Goal: Task Accomplishment & Management: Complete application form

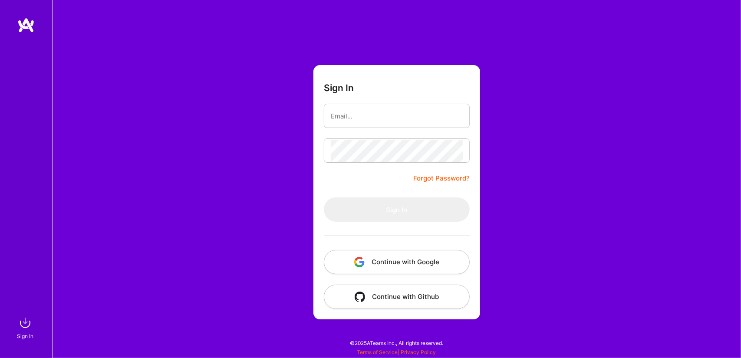
type input "[EMAIL_ADDRESS][PERSON_NAME][DOMAIN_NAME]"
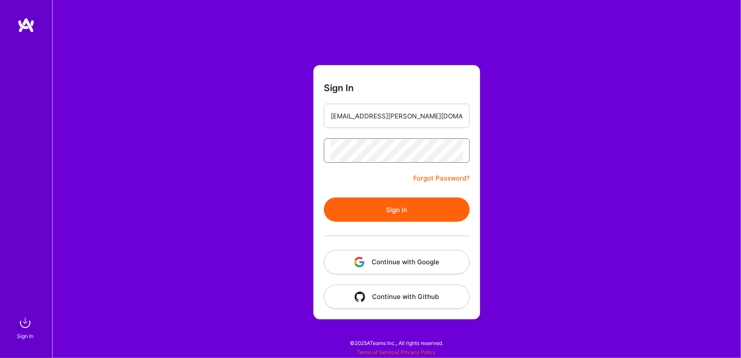
click at [324, 197] on button "Sign In" at bounding box center [397, 209] width 146 height 24
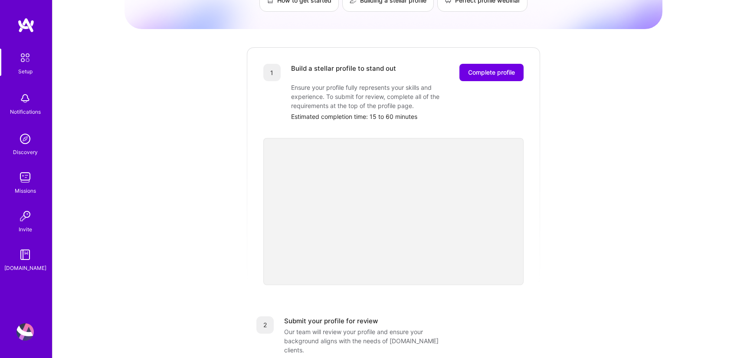
scroll to position [82, 0]
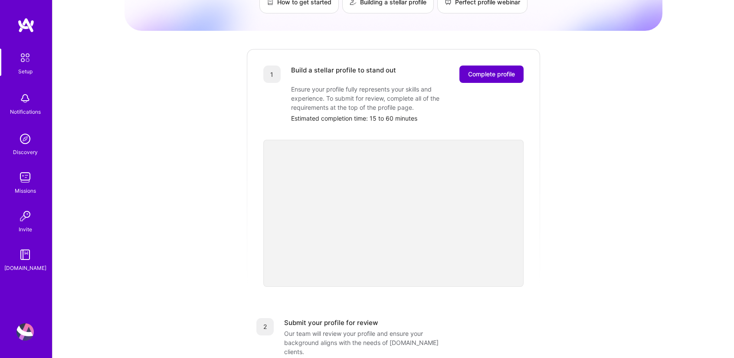
click at [500, 70] on span "Complete profile" at bounding box center [491, 74] width 47 height 9
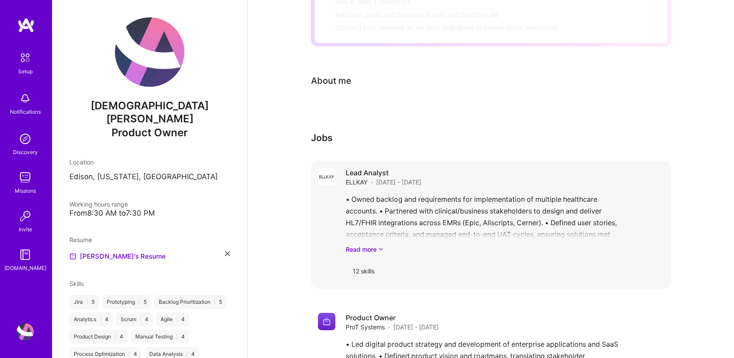
scroll to position [158, 0]
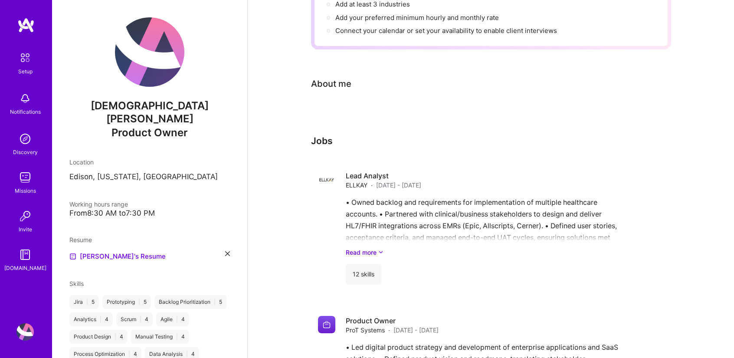
click at [369, 108] on div at bounding box center [491, 113] width 360 height 10
click at [343, 77] on div "About me" at bounding box center [331, 83] width 40 height 13
click at [344, 77] on div "About me" at bounding box center [331, 83] width 40 height 13
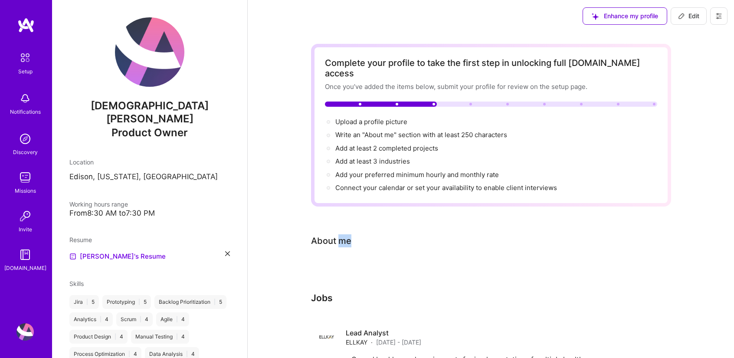
scroll to position [0, 0]
click at [690, 17] on span "Edit" at bounding box center [688, 17] width 21 height 9
select select "US"
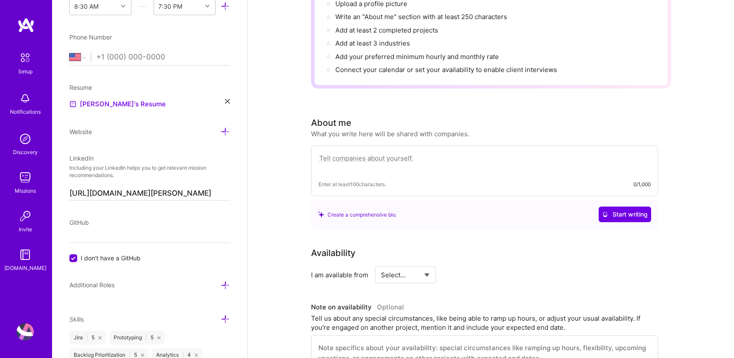
scroll to position [121, 0]
click at [360, 151] on textarea at bounding box center [485, 161] width 332 height 20
paste textarea "Senior Business Analyst with 10+ years of experience in Agile environments, spe…"
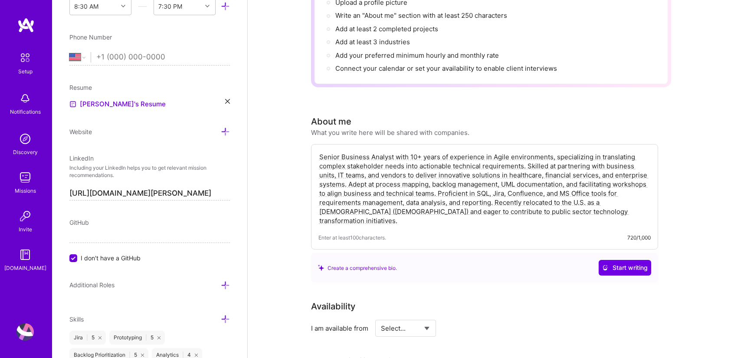
drag, startPoint x: 494, startPoint y: 193, endPoint x: 496, endPoint y: 205, distance: 12.2
drag, startPoint x: 496, startPoint y: 205, endPoint x: 495, endPoint y: 191, distance: 13.9
click at [495, 191] on textarea "Senior Business Analyst with 10+ years of experience in Agile environments, spe…" at bounding box center [485, 188] width 332 height 75
click at [628, 201] on textarea "Senior Business Analyst with 10+ years of experience in Agile environments, spe…" at bounding box center [485, 188] width 332 height 75
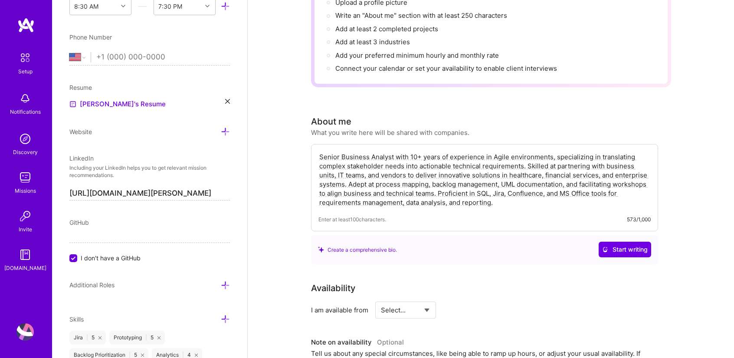
click at [351, 151] on textarea "Senior Business Analyst with 10+ years of experience in Agile environments, spe…" at bounding box center [485, 179] width 332 height 56
click at [364, 151] on textarea "Senior Analyst with 10+ years of experience in Agile environments, specializing…" at bounding box center [485, 179] width 332 height 56
click at [364, 151] on textarea "Senior Analyst product owner with 10+ years of experience in Agile environments…" at bounding box center [485, 179] width 332 height 56
click at [439, 151] on textarea "Senior Analyst / product owner with 10+ years of experience in Agile environmen…" at bounding box center [485, 179] width 332 height 56
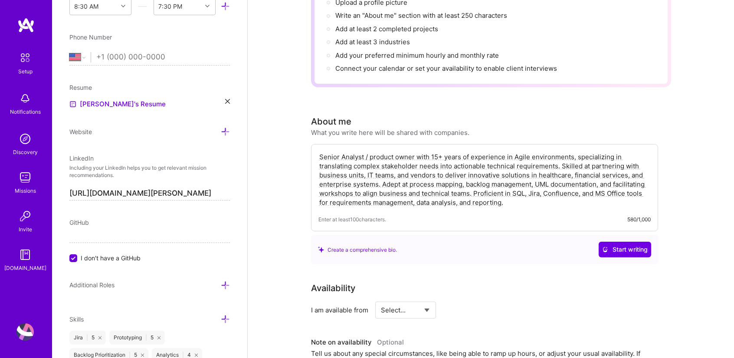
type textarea "Senior Analyst / product owner with 15+ years of experience in Agile environmen…"
click at [490, 250] on div "Create a comprehensive bio. Start writing" at bounding box center [484, 250] width 347 height 30
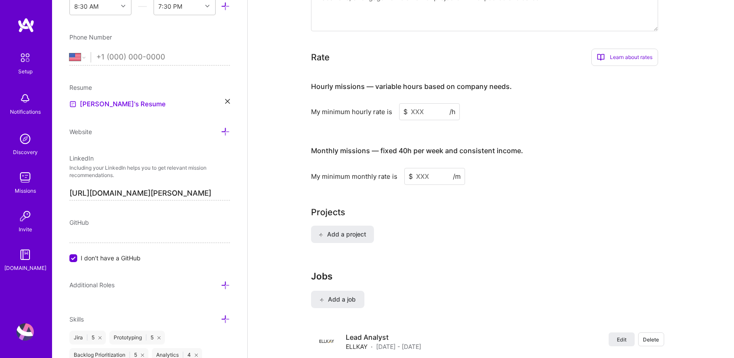
scroll to position [517, 0]
click at [420, 102] on input at bounding box center [429, 110] width 61 height 17
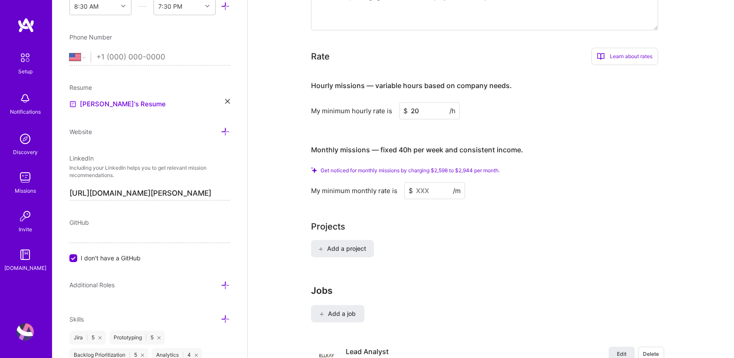
type input "20"
click at [418, 182] on input at bounding box center [434, 190] width 61 height 17
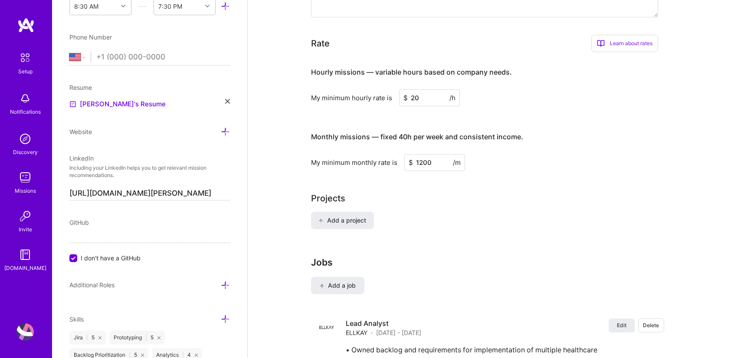
type input "1200"
drag, startPoint x: 447, startPoint y: 219, endPoint x: 419, endPoint y: 219, distance: 28.6
click at [419, 219] on div "Add a project" at bounding box center [491, 226] width 360 height 28
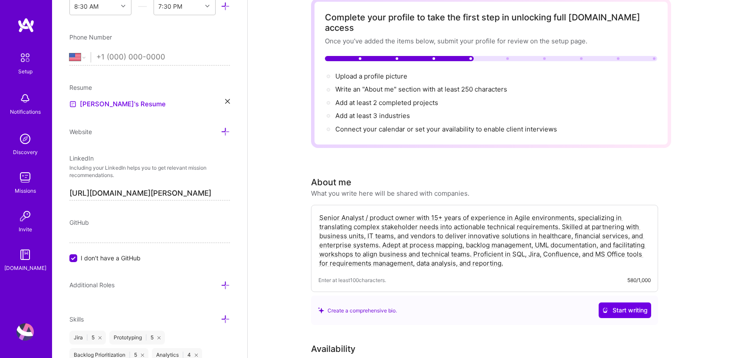
scroll to position [0, 0]
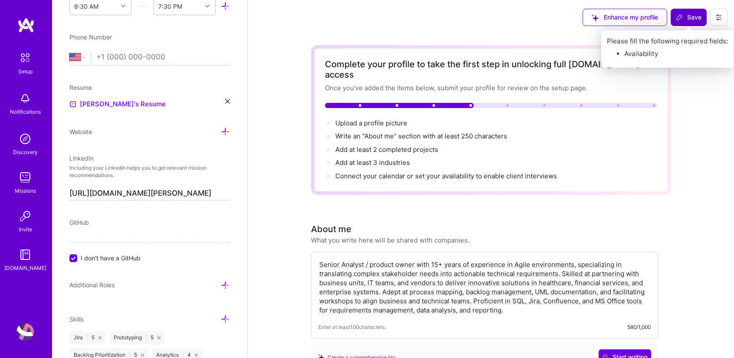
click at [699, 19] on span "Save" at bounding box center [689, 17] width 26 height 9
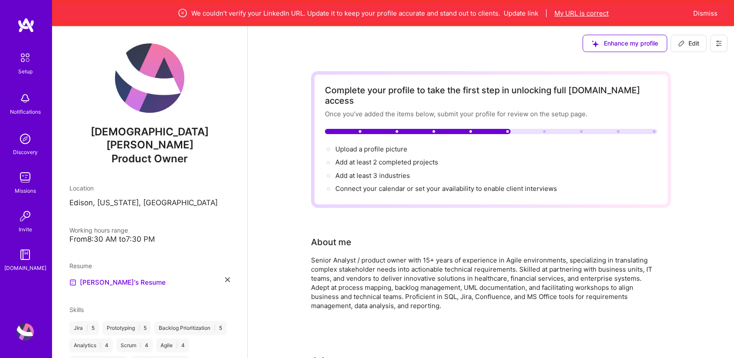
click at [587, 14] on button "My URL is correct" at bounding box center [582, 13] width 54 height 9
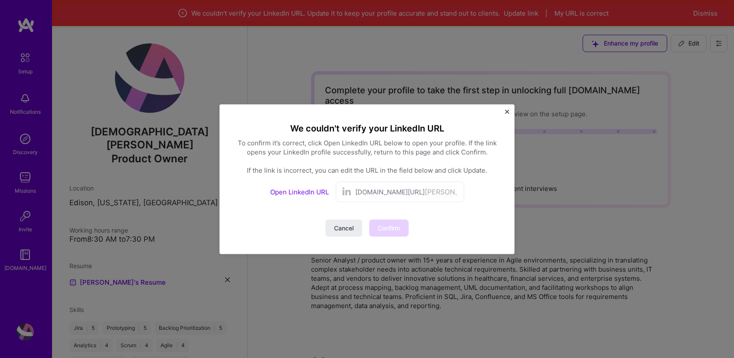
click at [385, 195] on span "[DOMAIN_NAME][URL]" at bounding box center [389, 191] width 69 height 9
click at [371, 194] on span "[DOMAIN_NAME][URL]" at bounding box center [389, 191] width 69 height 9
click at [344, 229] on span "Cancel" at bounding box center [344, 227] width 20 height 9
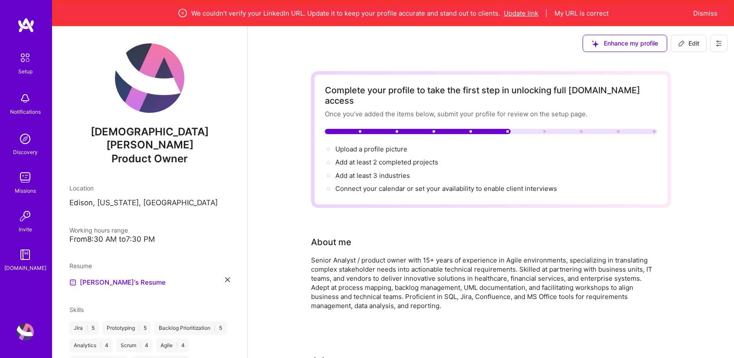
click at [531, 13] on button "Update link" at bounding box center [521, 13] width 35 height 9
select select "US"
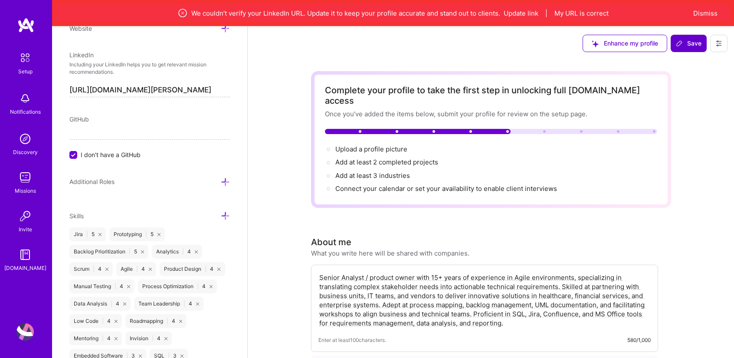
scroll to position [458, 0]
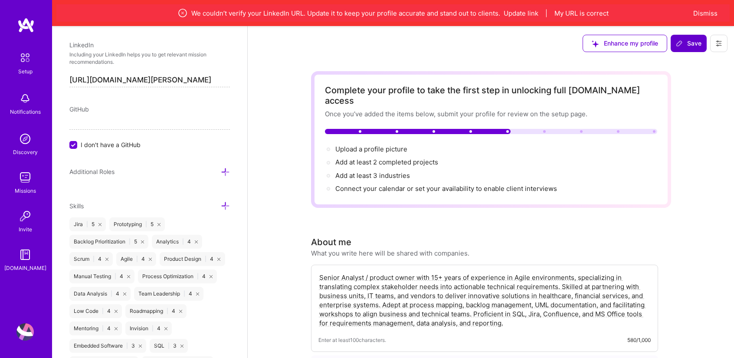
click at [136, 105] on div "GitHub" at bounding box center [149, 109] width 161 height 9
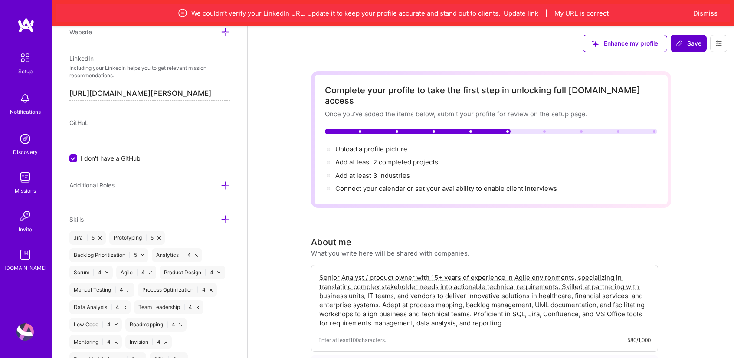
scroll to position [443, 0]
click at [224, 83] on div "Add photo [PERSON_NAME] Product Owner Years Experience Location This is the loc…" at bounding box center [149, 205] width 195 height 358
click at [220, 88] on input "[URL][DOMAIN_NAME][PERSON_NAME]" at bounding box center [149, 95] width 161 height 14
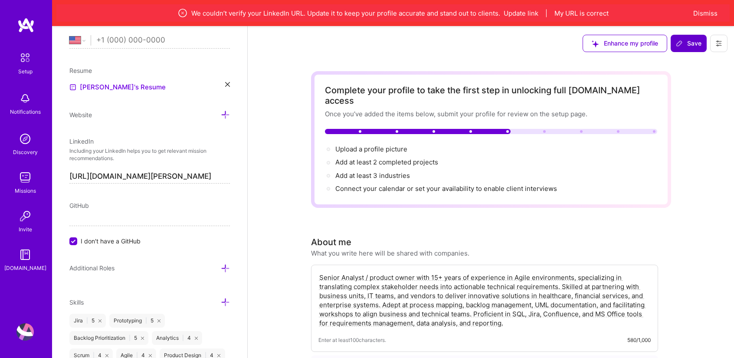
scroll to position [361, 0]
click at [707, 16] on button "Dismiss" at bounding box center [705, 13] width 24 height 9
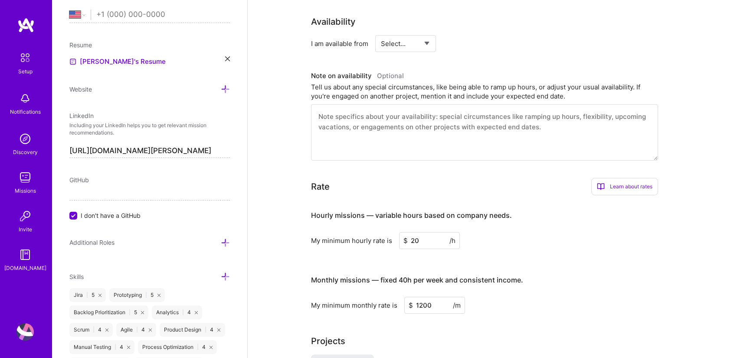
click at [409, 33] on select "Select... Right Now Future Date Not Available" at bounding box center [406, 44] width 50 height 22
select select "Right Now"
click at [381, 33] on select "Select... Right Now Future Date Not Available" at bounding box center [406, 44] width 50 height 22
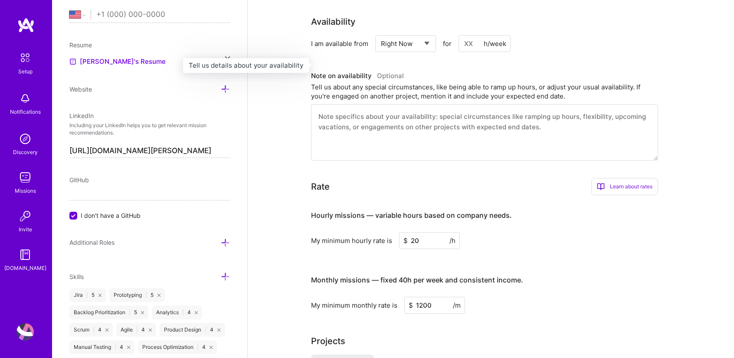
click at [432, 69] on h3 "Note on availability Optional" at bounding box center [484, 75] width 347 height 13
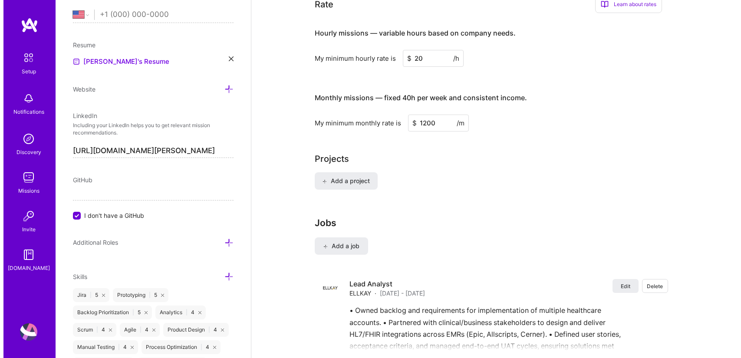
scroll to position [542, 0]
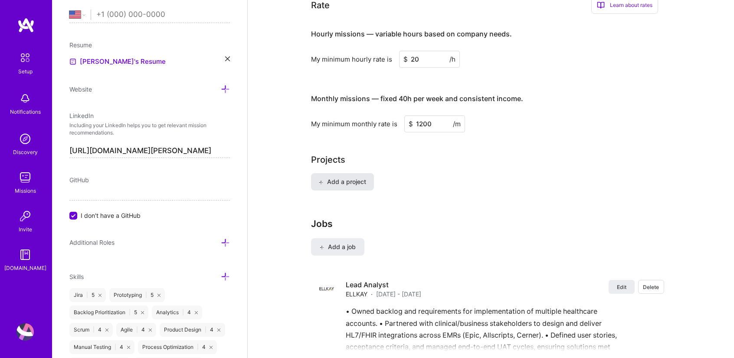
click at [353, 177] on span "Add a project" at bounding box center [342, 181] width 47 height 9
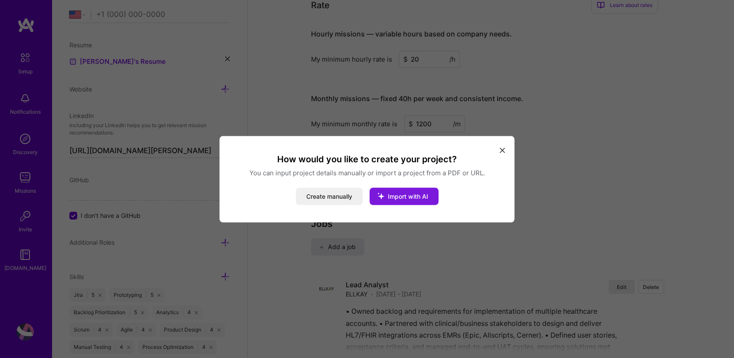
click at [401, 198] on span "Import with AI" at bounding box center [408, 195] width 40 height 7
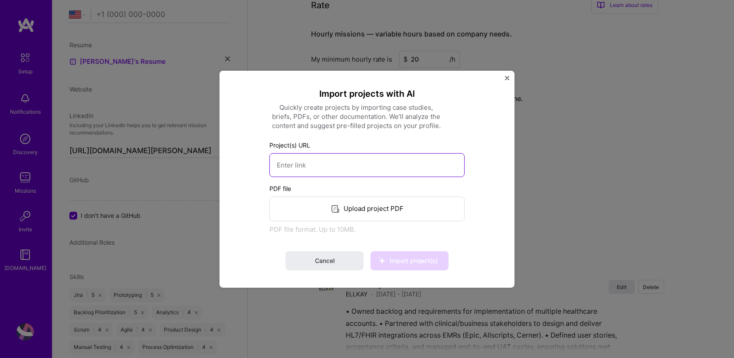
click at [332, 164] on input at bounding box center [366, 165] width 195 height 24
click at [341, 261] on button "Cancel" at bounding box center [325, 260] width 78 height 19
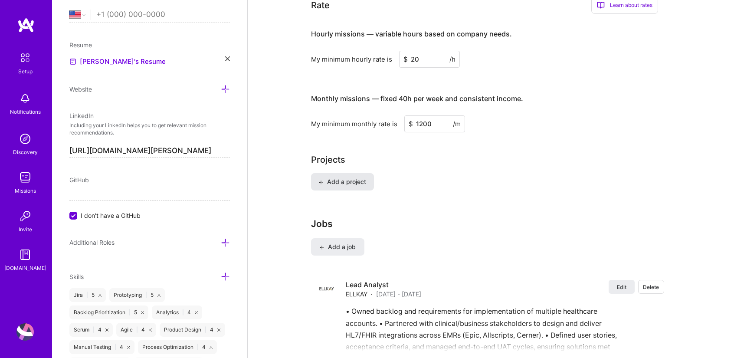
click at [362, 177] on span "Add a project" at bounding box center [342, 181] width 47 height 9
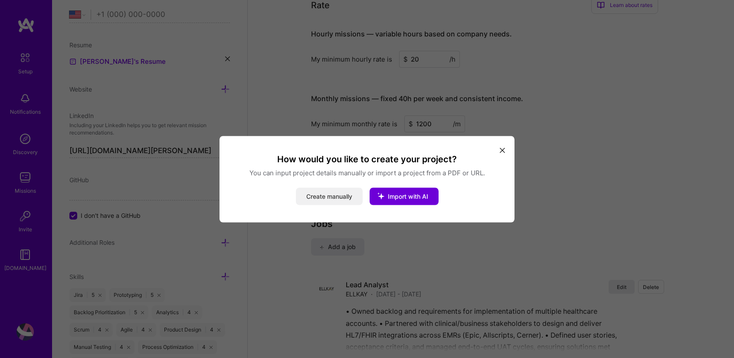
click at [328, 196] on button "Create manually" at bounding box center [329, 195] width 67 height 17
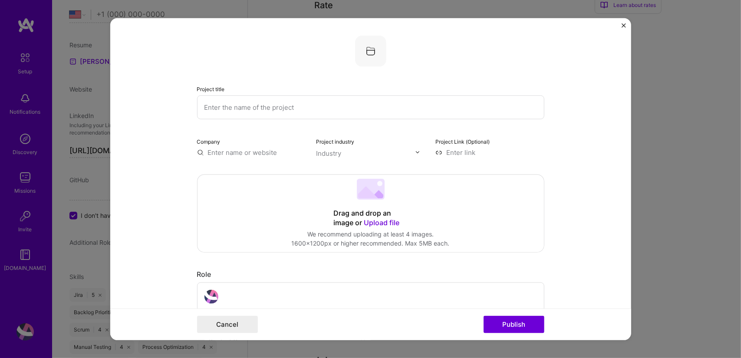
click at [247, 106] on input "text" at bounding box center [370, 107] width 347 height 24
click at [402, 105] on input "Developed low code plateform for product quality control and maintainence" at bounding box center [370, 107] width 347 height 24
click at [279, 108] on input "Developed low code plateform for product quality control and maintenance" at bounding box center [370, 107] width 347 height 24
click at [447, 112] on input "Developed low code platform for product quality control and maintenance" at bounding box center [370, 107] width 347 height 24
click at [317, 108] on input "Developed low code platform for product quality control and maintenance" at bounding box center [370, 107] width 347 height 24
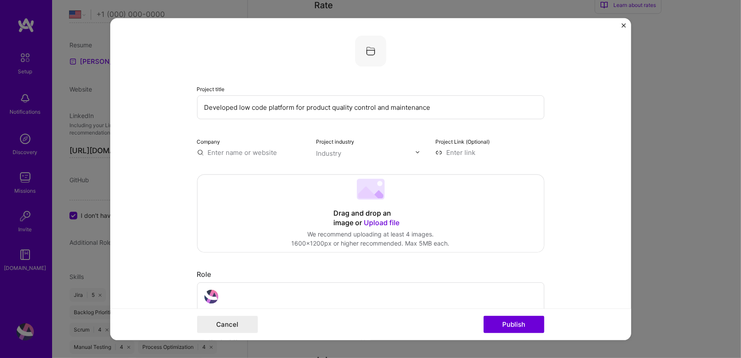
click at [317, 108] on input "Developed low code platform for product quality control and maintenance" at bounding box center [370, 107] width 347 height 24
click at [444, 108] on input "Developed low code platform for product quality control and maintenance" at bounding box center [370, 107] width 347 height 24
type input "Developed low code platform for product quality control and maintenance"
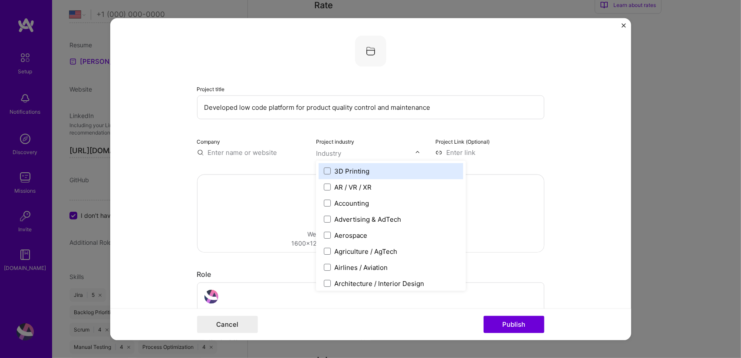
click at [337, 156] on div "Industry" at bounding box center [328, 152] width 25 height 9
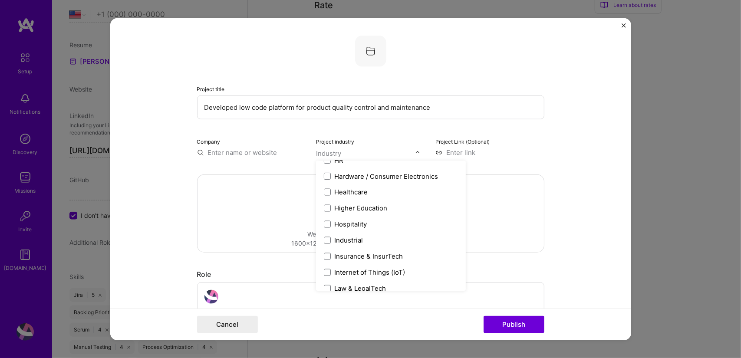
scroll to position [1087, 0]
click at [325, 191] on span at bounding box center [327, 191] width 7 height 7
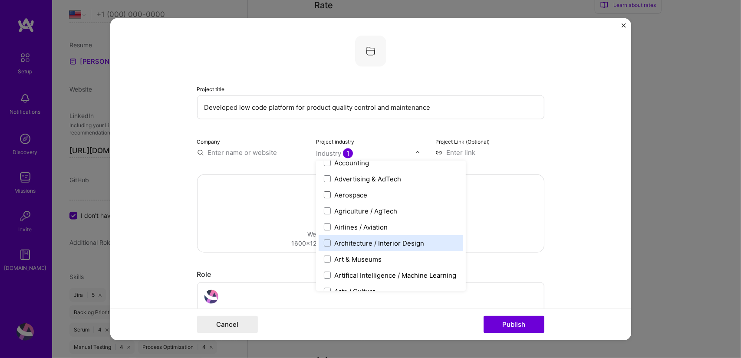
scroll to position [41, 0]
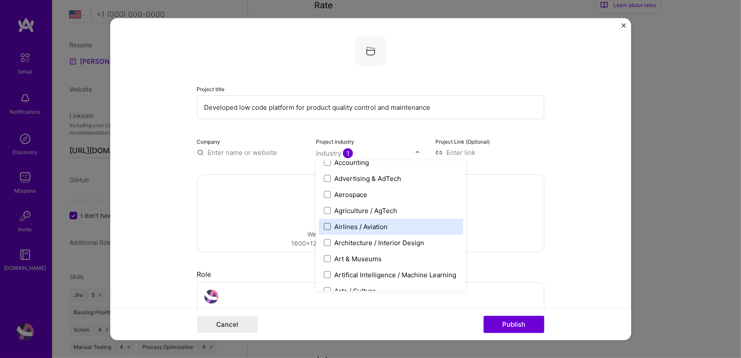
click at [324, 228] on span at bounding box center [327, 226] width 7 height 7
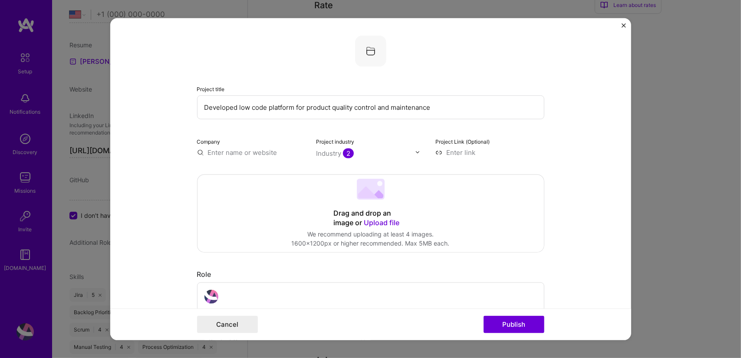
click at [269, 208] on div "Drag and drop an image or Upload file Upload file We recommend uploading at lea…" at bounding box center [370, 212] width 346 height 77
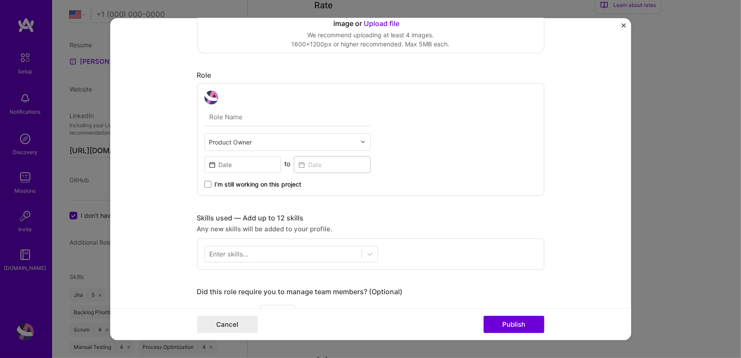
scroll to position [200, 0]
click at [232, 162] on input at bounding box center [242, 163] width 77 height 17
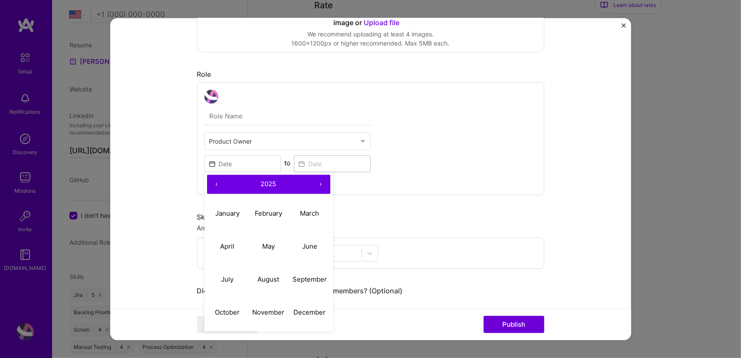
click at [265, 182] on span "2025" at bounding box center [269, 184] width 16 height 8
click at [212, 184] on button "‹" at bounding box center [216, 183] width 19 height 19
click at [305, 246] on button "2016" at bounding box center [309, 246] width 41 height 33
click at [227, 244] on abbr "April" at bounding box center [227, 246] width 14 height 8
type input "[DATE]"
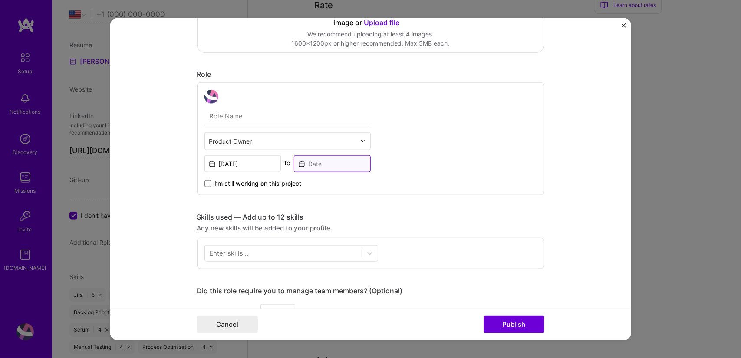
click at [314, 166] on input at bounding box center [332, 163] width 77 height 17
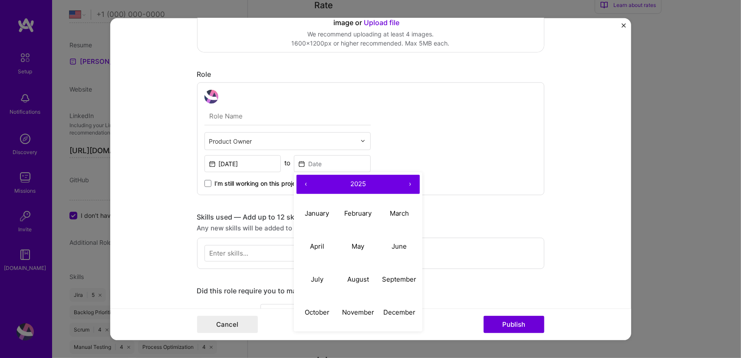
click at [301, 182] on button "‹" at bounding box center [305, 183] width 19 height 19
click at [357, 184] on span "2024" at bounding box center [358, 184] width 16 height 8
click at [305, 184] on button "‹" at bounding box center [305, 183] width 19 height 19
click at [314, 311] on button "2020" at bounding box center [316, 312] width 41 height 33
click at [391, 278] on abbr "September" at bounding box center [399, 279] width 34 height 8
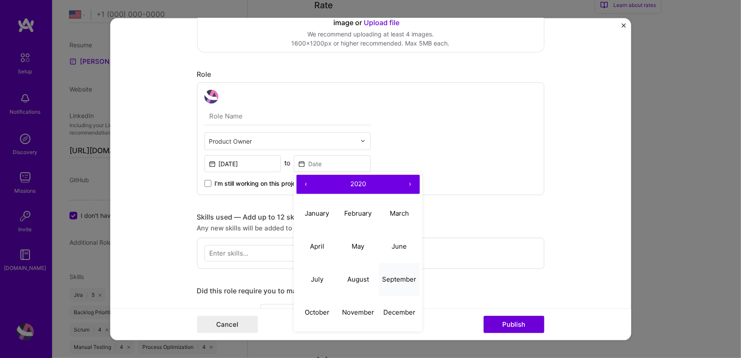
type input "[DATE]"
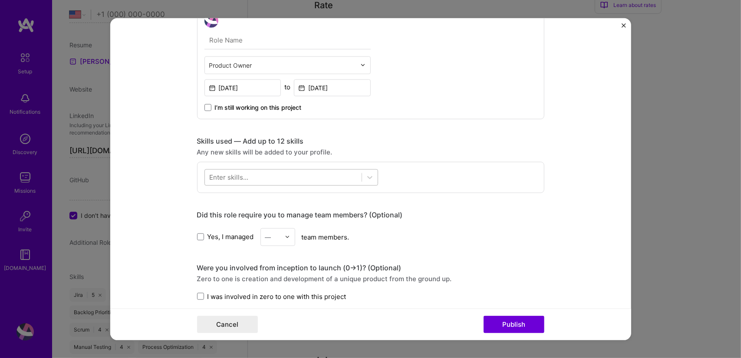
scroll to position [276, 0]
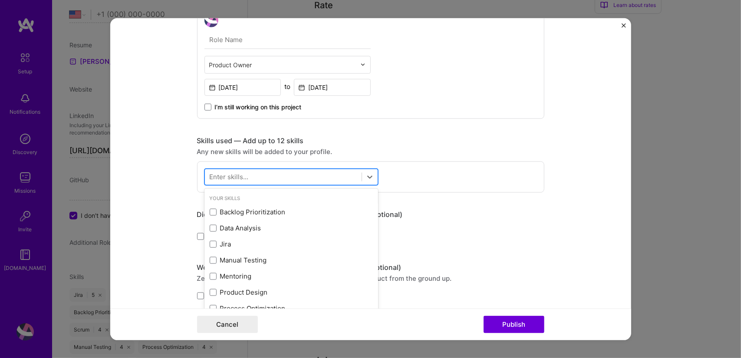
click at [268, 175] on div at bounding box center [283, 177] width 157 height 14
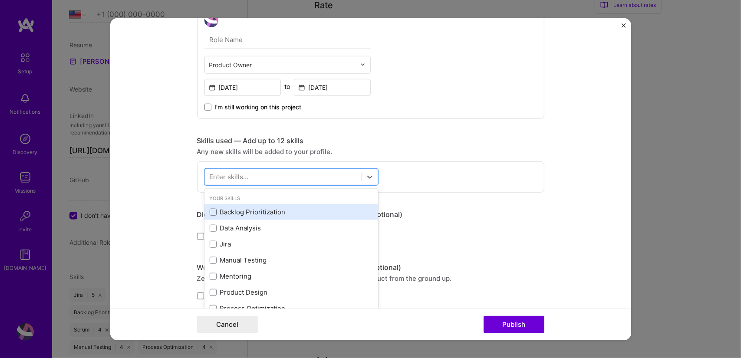
click at [210, 210] on span at bounding box center [213, 212] width 7 height 7
click at [0, 0] on input "checkbox" at bounding box center [0, 0] width 0 height 0
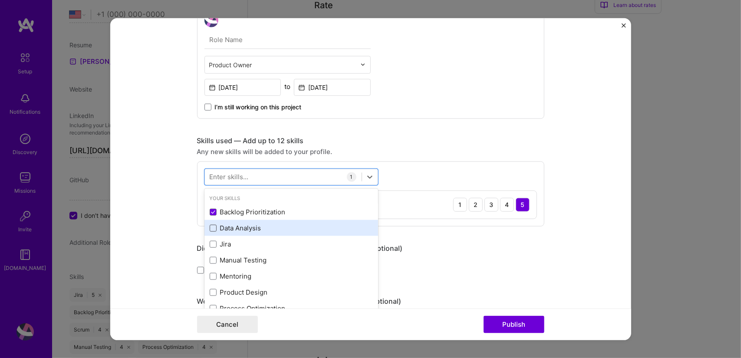
click at [210, 227] on span at bounding box center [213, 228] width 7 height 7
click at [0, 0] on input "checkbox" at bounding box center [0, 0] width 0 height 0
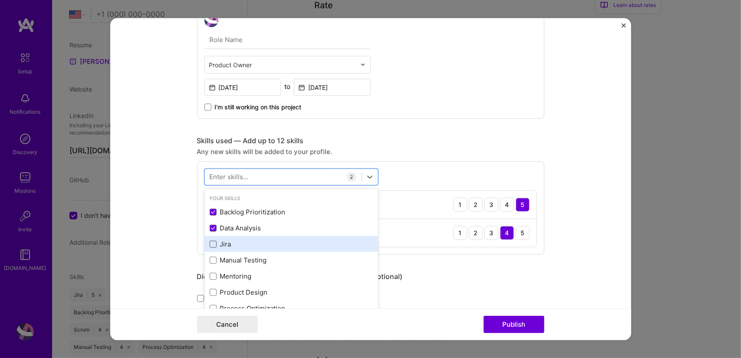
click at [210, 245] on span at bounding box center [213, 244] width 7 height 7
click at [0, 0] on input "checkbox" at bounding box center [0, 0] width 0 height 0
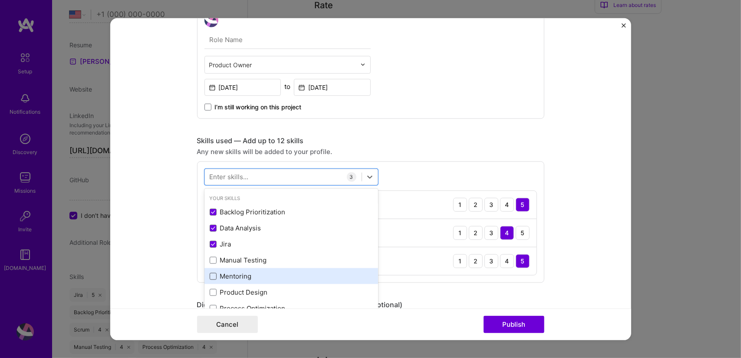
click at [210, 275] on span at bounding box center [213, 276] width 7 height 7
click at [0, 0] on input "checkbox" at bounding box center [0, 0] width 0 height 0
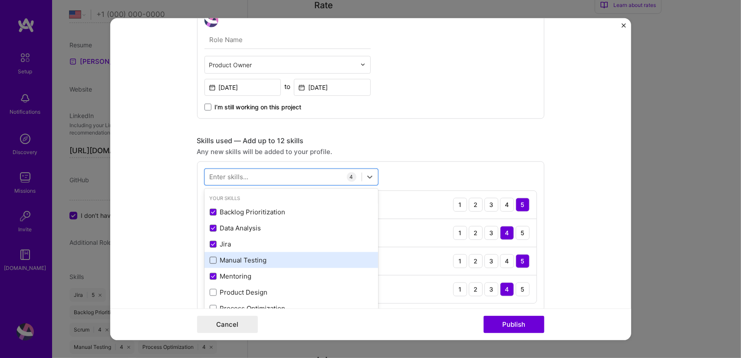
click at [210, 261] on span at bounding box center [213, 260] width 7 height 7
click at [0, 0] on input "checkbox" at bounding box center [0, 0] width 0 height 0
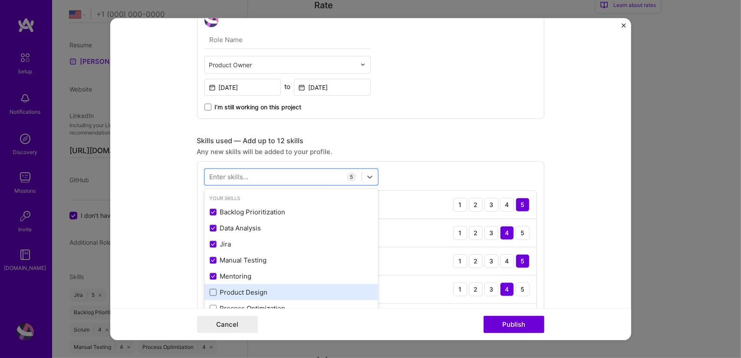
click at [210, 289] on span at bounding box center [213, 292] width 7 height 7
click at [0, 0] on input "checkbox" at bounding box center [0, 0] width 0 height 0
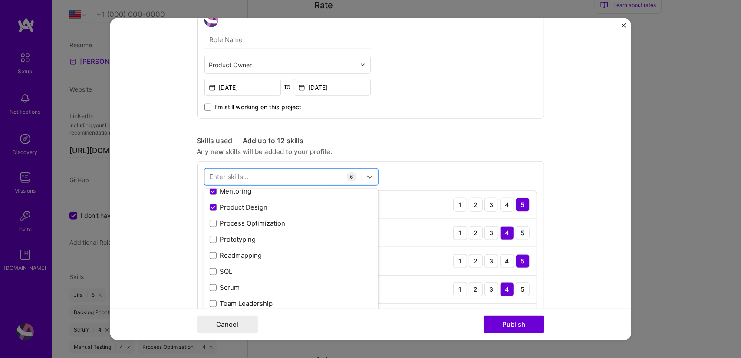
scroll to position [85, 0]
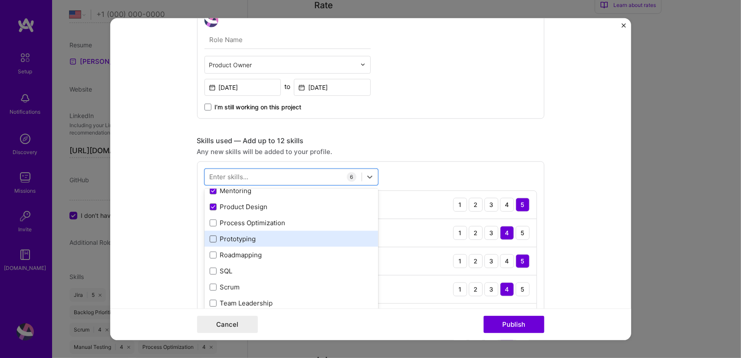
click at [210, 239] on span at bounding box center [213, 239] width 7 height 7
click at [0, 0] on input "checkbox" at bounding box center [0, 0] width 0 height 0
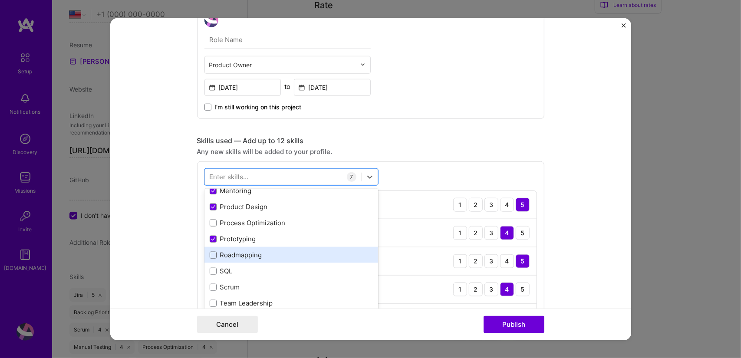
click at [210, 255] on span at bounding box center [213, 255] width 7 height 7
click at [0, 0] on input "checkbox" at bounding box center [0, 0] width 0 height 0
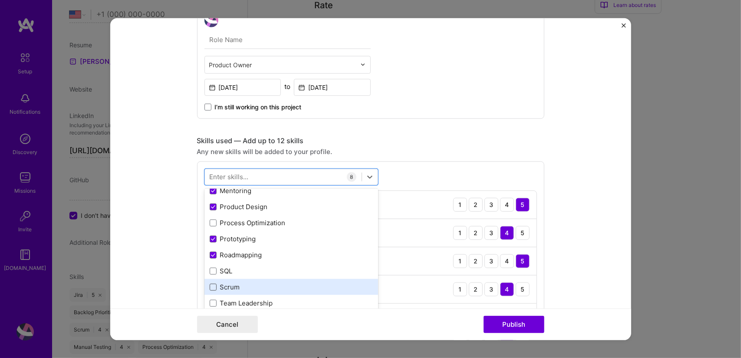
click at [210, 286] on span at bounding box center [213, 287] width 7 height 7
click at [0, 0] on input "checkbox" at bounding box center [0, 0] width 0 height 0
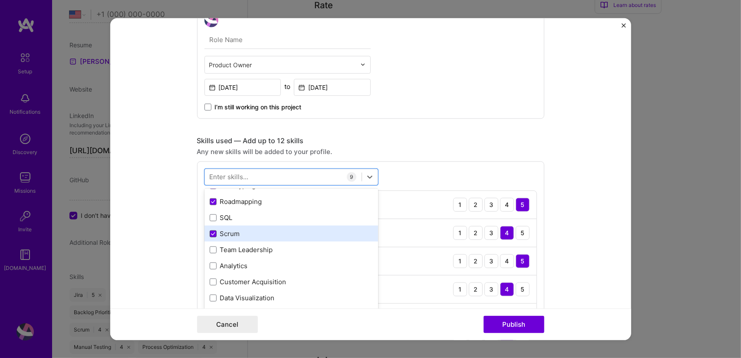
scroll to position [143, 0]
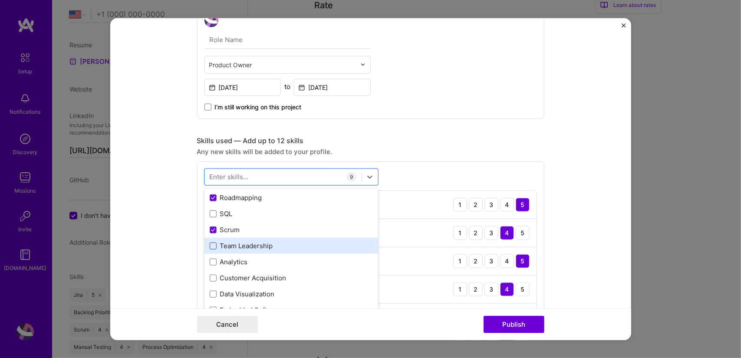
click at [210, 245] on span at bounding box center [213, 246] width 7 height 7
click at [0, 0] on input "checkbox" at bounding box center [0, 0] width 0 height 0
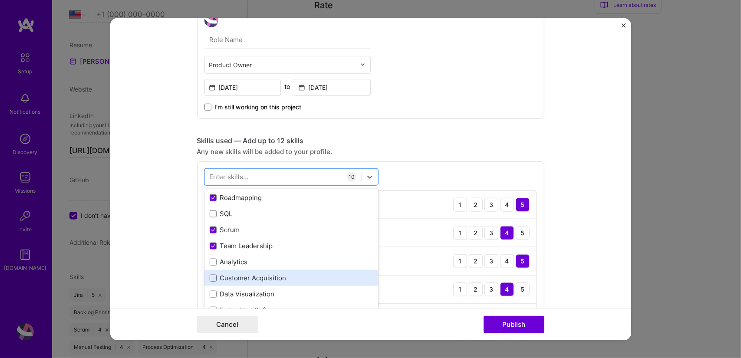
click at [210, 277] on span at bounding box center [213, 278] width 7 height 7
click at [0, 0] on input "checkbox" at bounding box center [0, 0] width 0 height 0
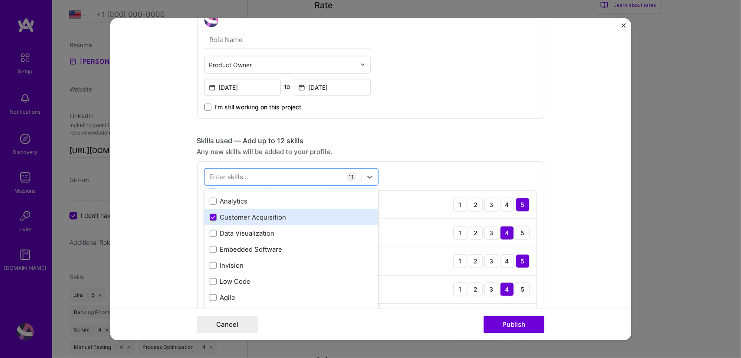
scroll to position [208, 0]
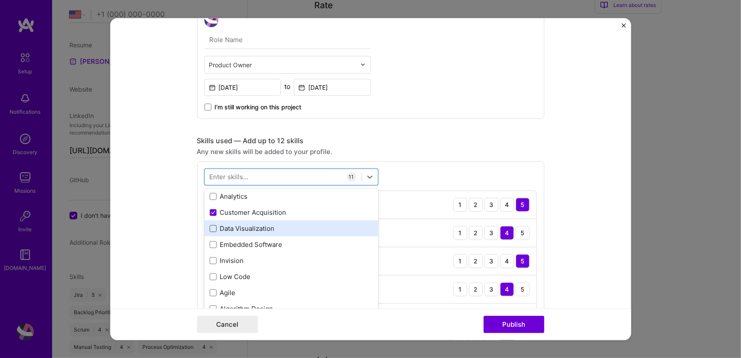
click at [210, 228] on span at bounding box center [213, 228] width 7 height 7
click at [0, 0] on input "checkbox" at bounding box center [0, 0] width 0 height 0
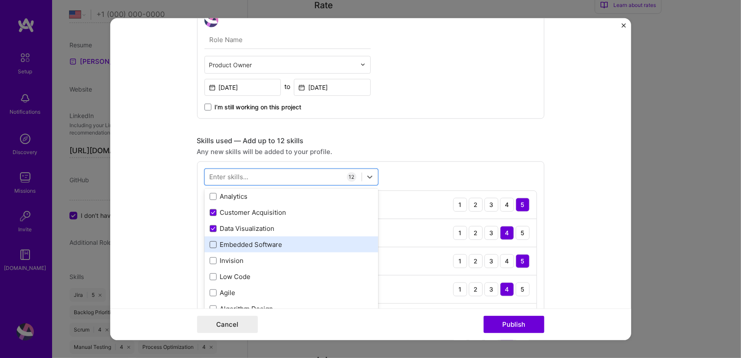
click at [211, 245] on span at bounding box center [213, 244] width 7 height 7
click at [0, 0] on input "checkbox" at bounding box center [0, 0] width 0 height 0
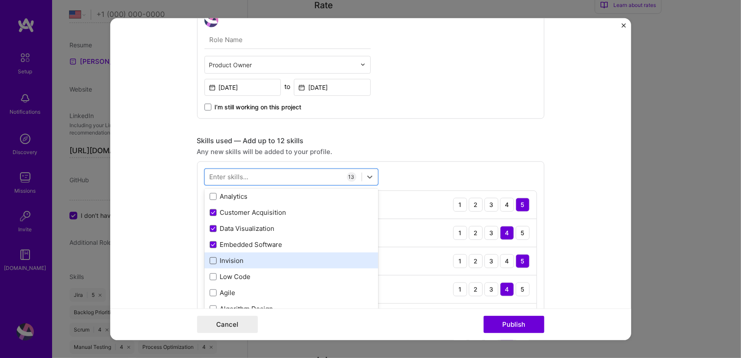
click at [210, 262] on span at bounding box center [213, 260] width 7 height 7
click at [0, 0] on input "checkbox" at bounding box center [0, 0] width 0 height 0
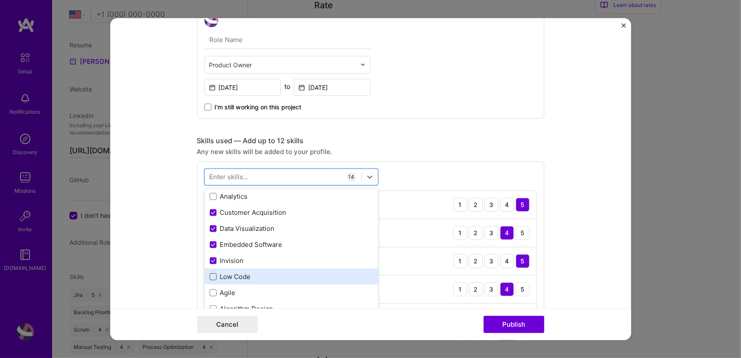
click at [210, 279] on span at bounding box center [213, 276] width 7 height 7
click at [0, 0] on input "checkbox" at bounding box center [0, 0] width 0 height 0
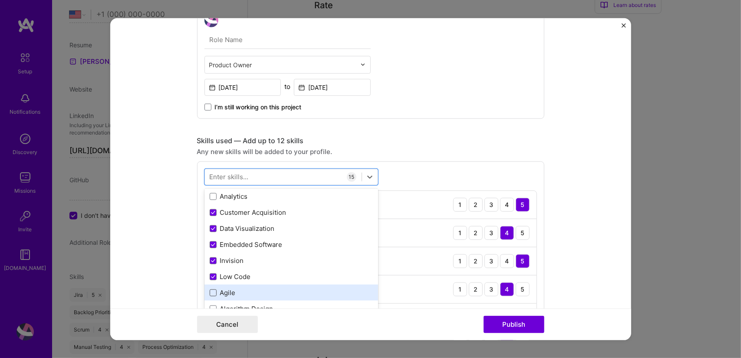
click at [210, 291] on span at bounding box center [213, 292] width 7 height 7
click at [0, 0] on input "checkbox" at bounding box center [0, 0] width 0 height 0
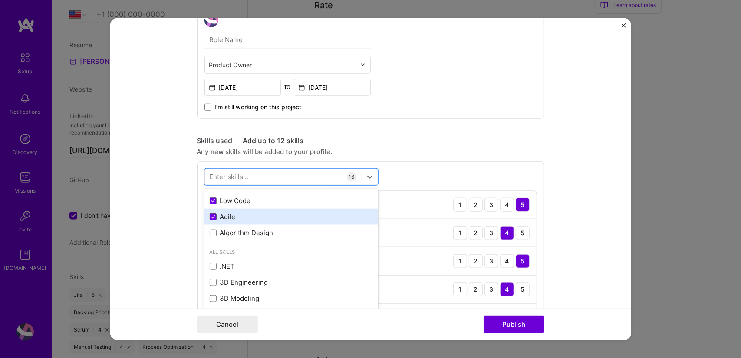
scroll to position [287, 0]
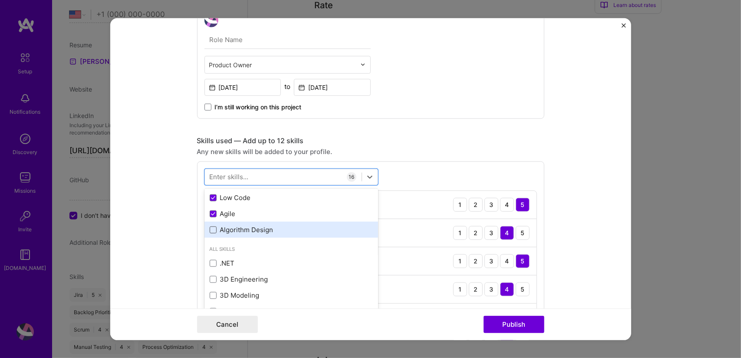
click at [210, 231] on span at bounding box center [213, 230] width 7 height 7
click at [0, 0] on input "checkbox" at bounding box center [0, 0] width 0 height 0
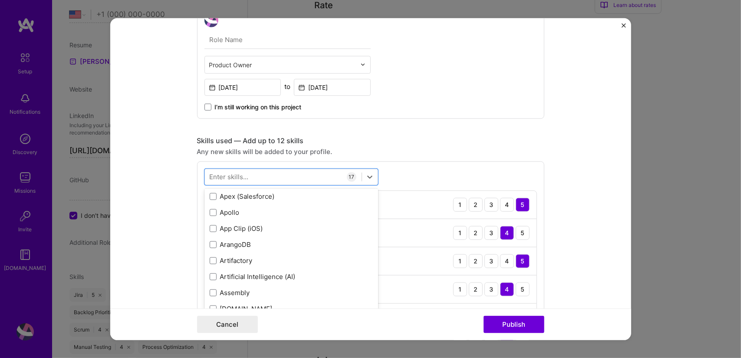
scroll to position [836, 0]
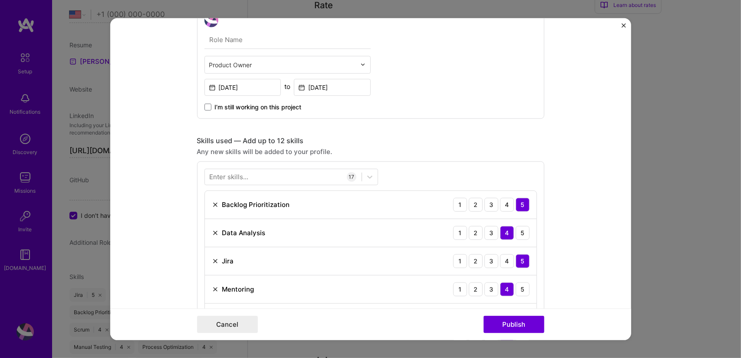
click at [519, 324] on button "Publish" at bounding box center [513, 324] width 61 height 17
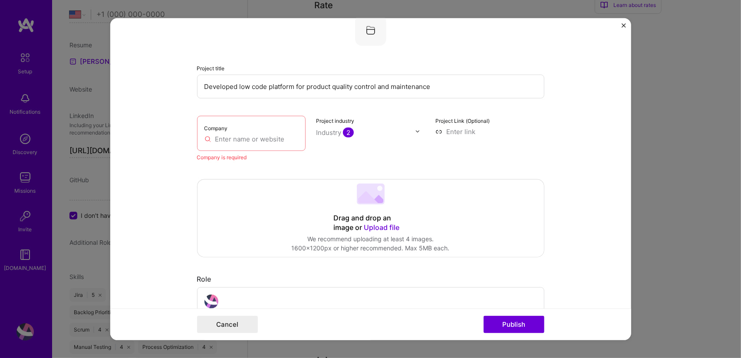
scroll to position [17, 0]
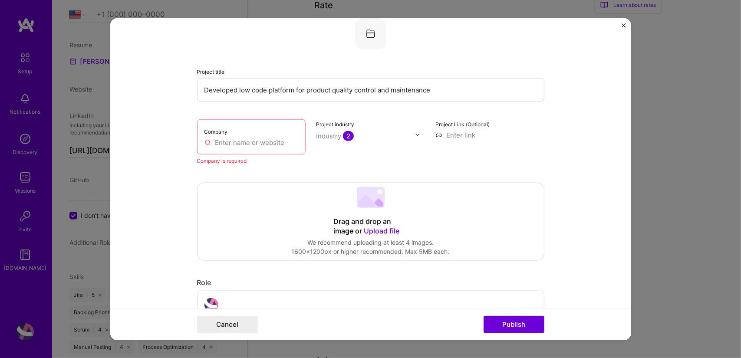
click at [246, 141] on input "text" at bounding box center [251, 142] width 94 height 9
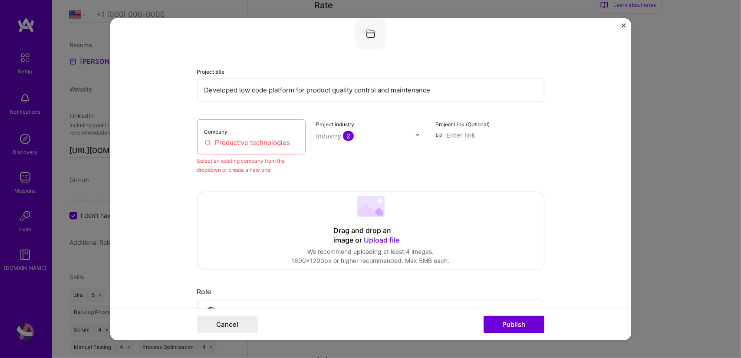
click at [263, 144] on input "Productive technologies" at bounding box center [251, 142] width 94 height 9
click at [232, 171] on div "Select an existing company from the dropdown or create a new one" at bounding box center [251, 165] width 109 height 18
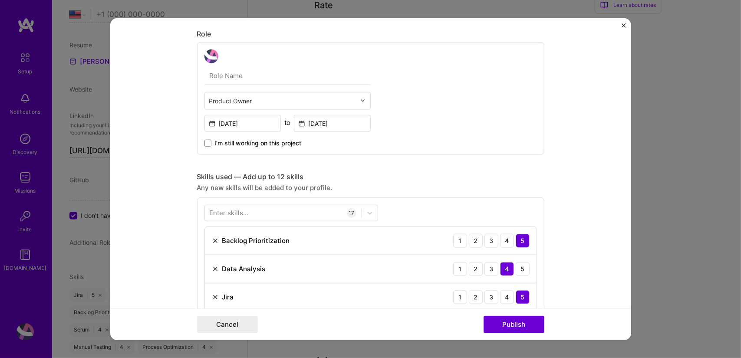
scroll to position [283, 0]
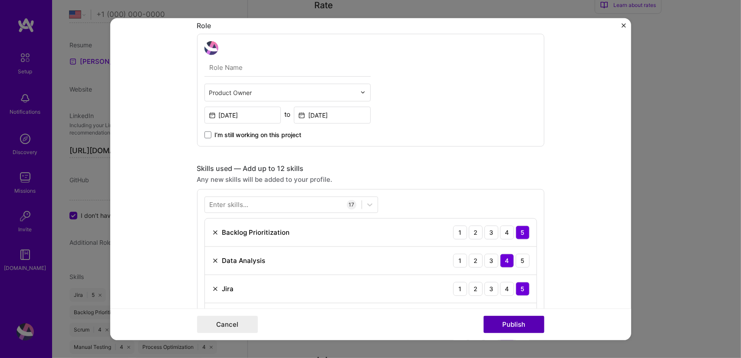
click at [502, 325] on button "Publish" at bounding box center [513, 324] width 61 height 17
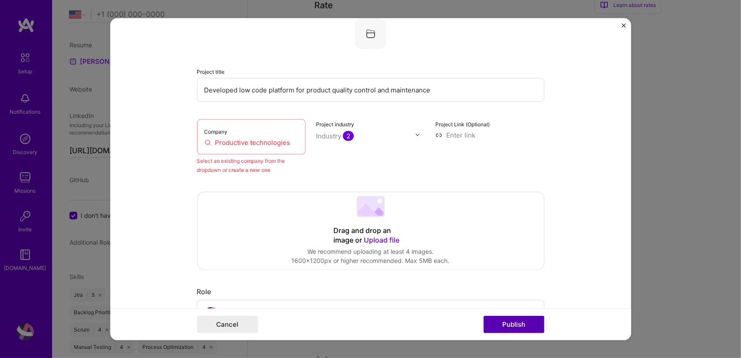
scroll to position [17, 0]
click at [251, 144] on input "Productive technologies" at bounding box center [251, 142] width 94 height 9
click at [204, 144] on input "Productive technologies" at bounding box center [251, 142] width 94 height 9
click at [277, 145] on input "Productive technologies" at bounding box center [251, 142] width 94 height 9
click at [290, 142] on input "Productive technologies" at bounding box center [251, 142] width 94 height 9
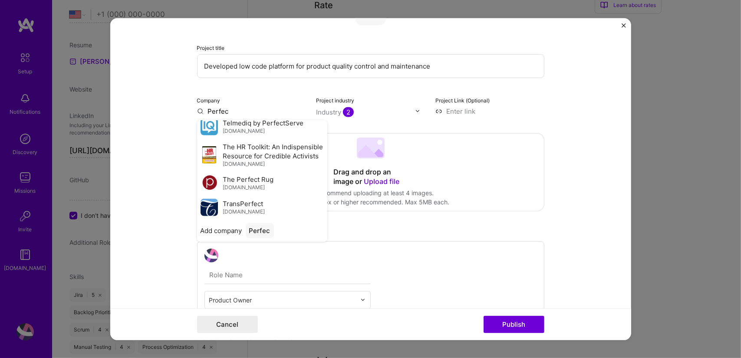
scroll to position [42, 0]
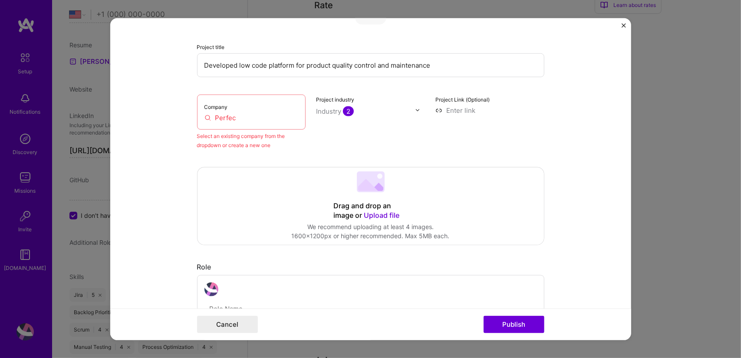
click at [239, 113] on input "Perfec" at bounding box center [251, 117] width 94 height 9
click at [234, 118] on input "Perfec" at bounding box center [251, 117] width 94 height 9
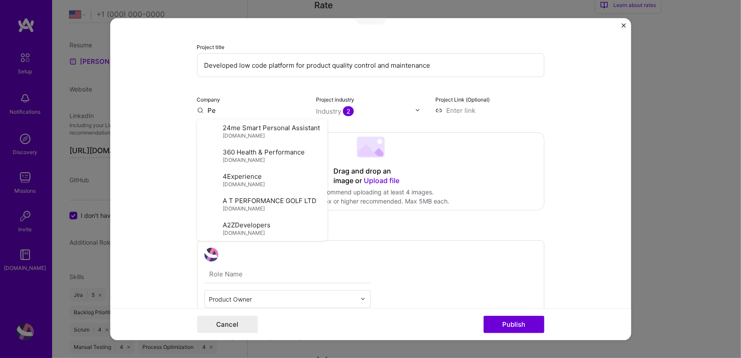
type input "P"
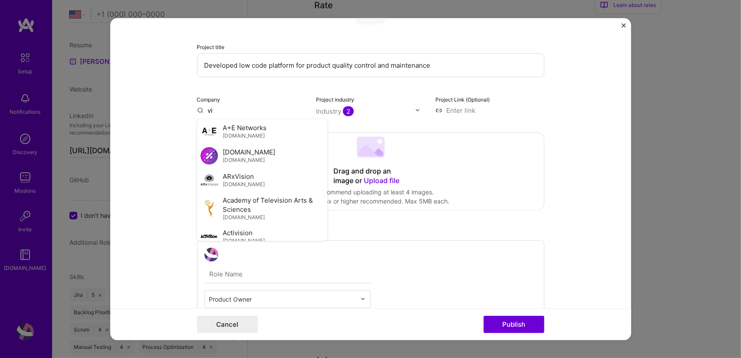
type input "v"
type input "V"
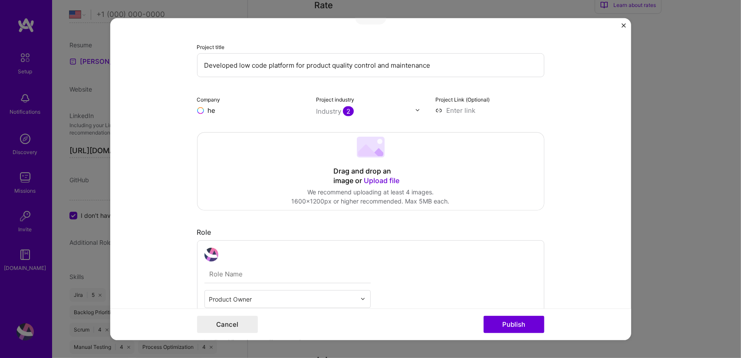
type input "h"
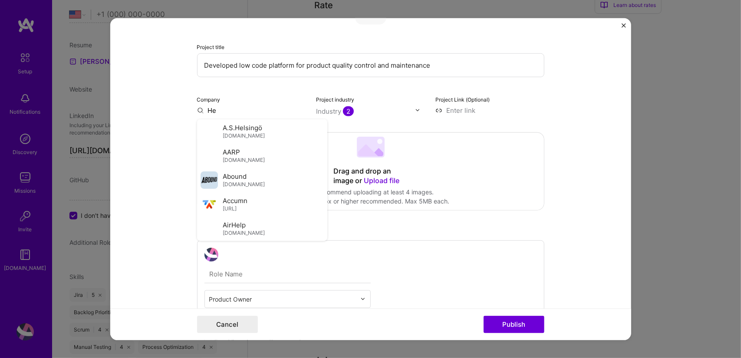
type input "H"
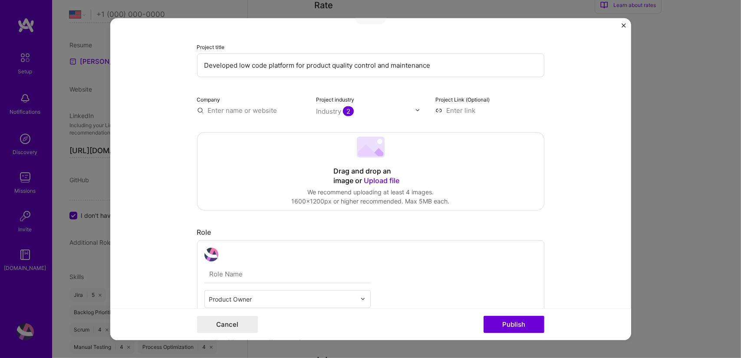
type input "T"
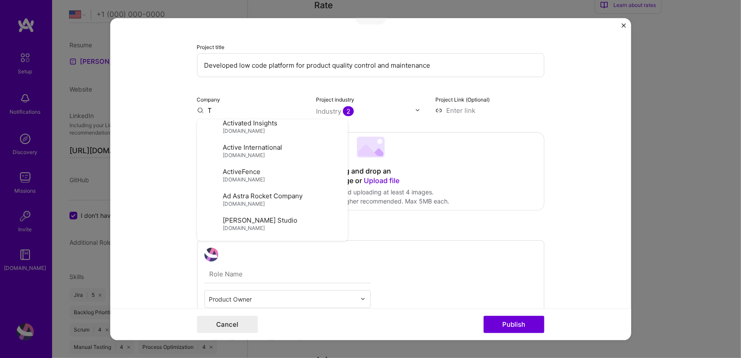
scroll to position [395, 0]
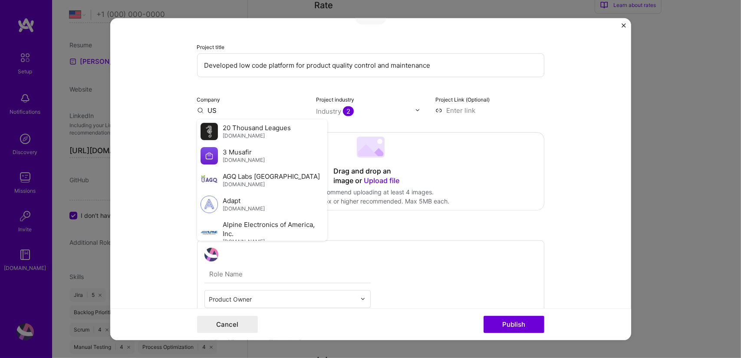
type input "U"
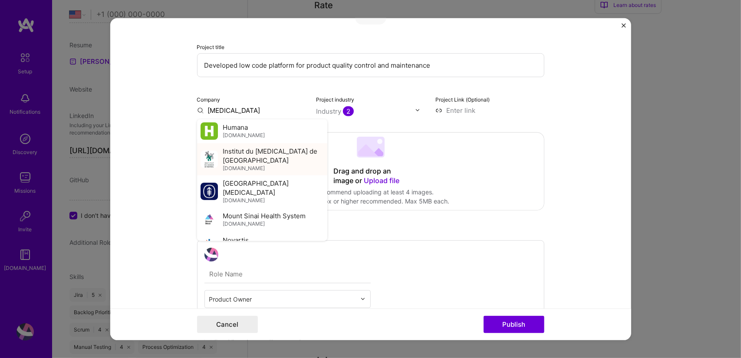
scroll to position [0, 0]
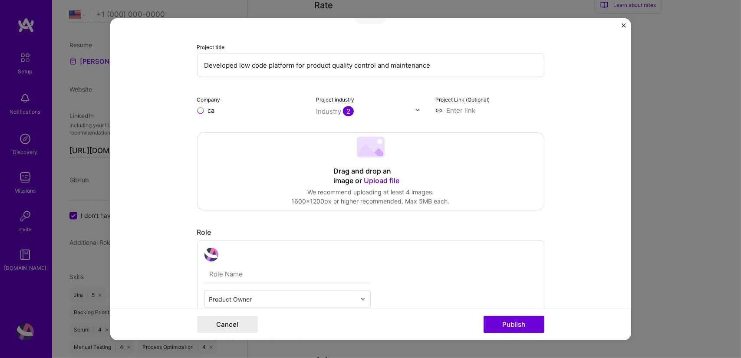
type input "c"
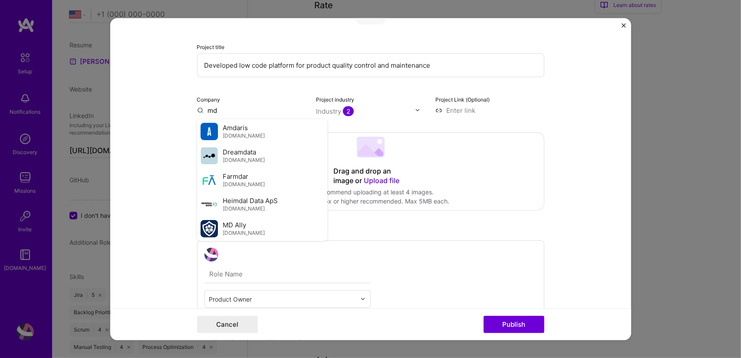
type input "m"
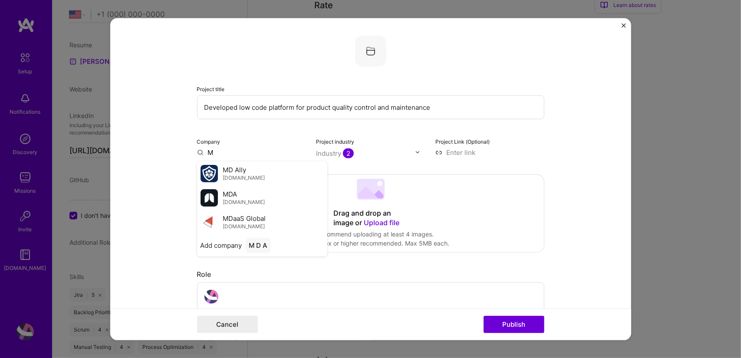
type input "M"
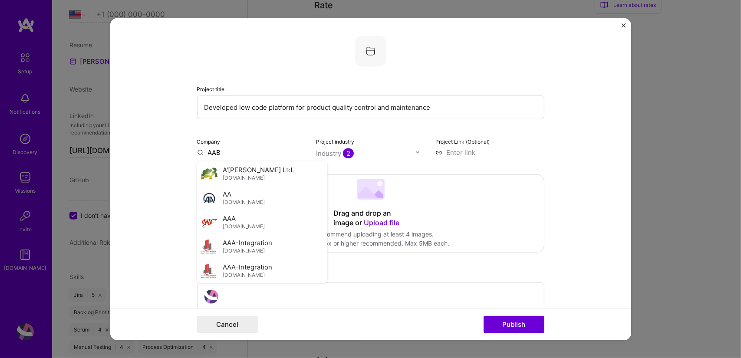
type input "AABB"
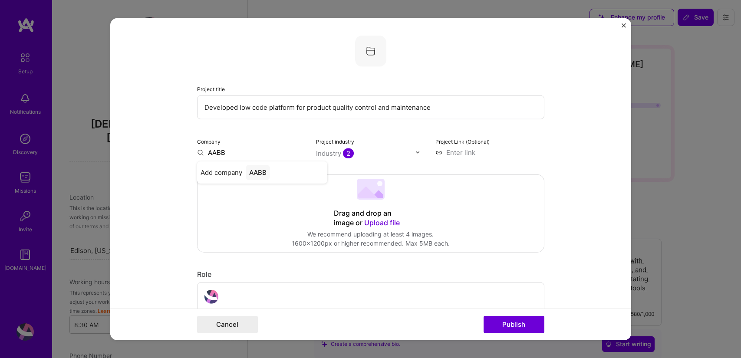
select select "US"
select select "Right Now"
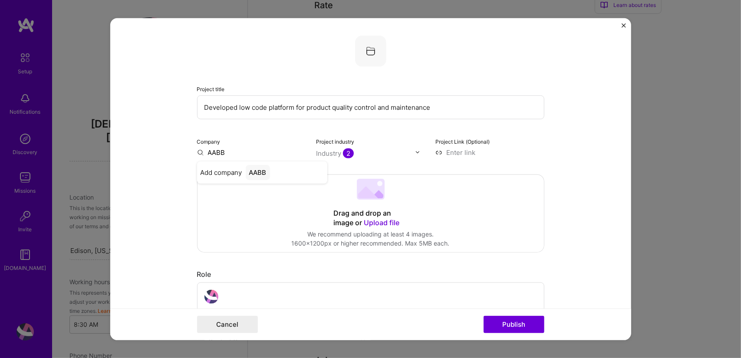
scroll to position [361, 0]
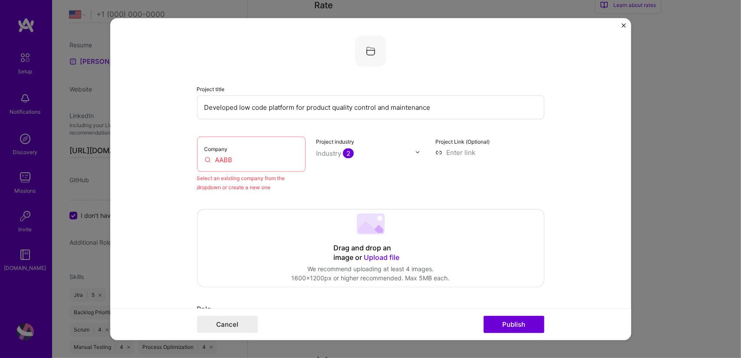
click at [204, 161] on input "AABB" at bounding box center [251, 159] width 94 height 9
click at [234, 161] on input "AABB" at bounding box center [251, 159] width 94 height 9
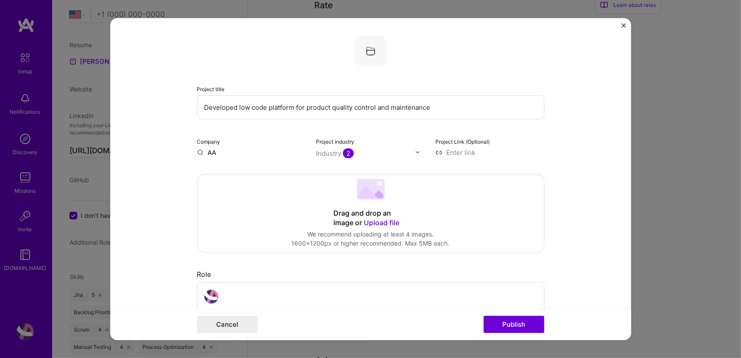
type input "A"
type input "P"
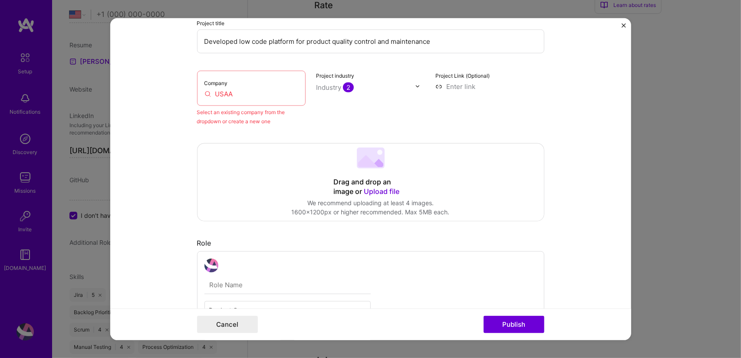
scroll to position [0, 0]
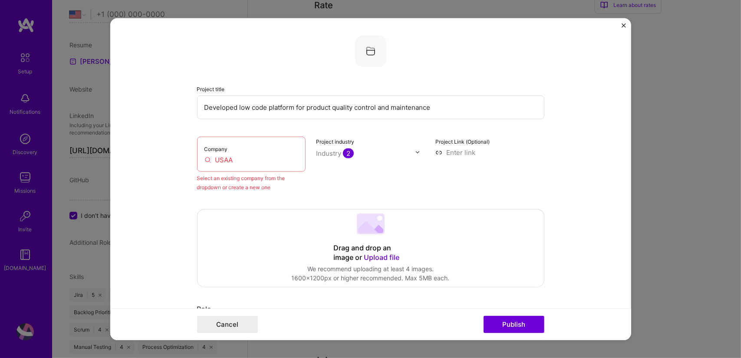
click at [242, 161] on input "USAA" at bounding box center [251, 159] width 94 height 9
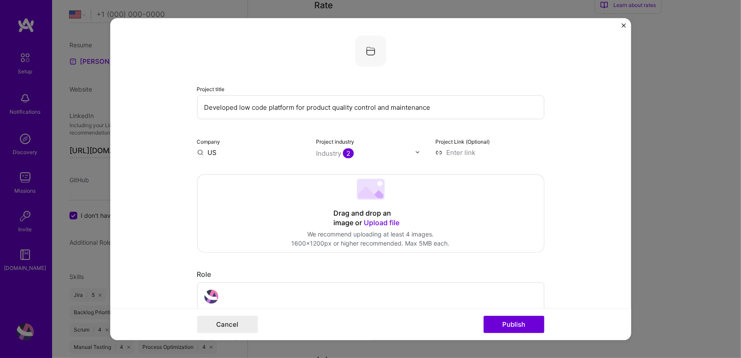
type input "U"
type input "ProT System"
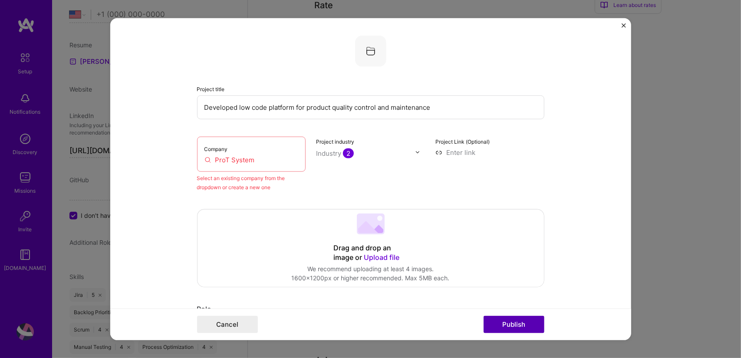
click at [501, 325] on button "Publish" at bounding box center [513, 324] width 61 height 17
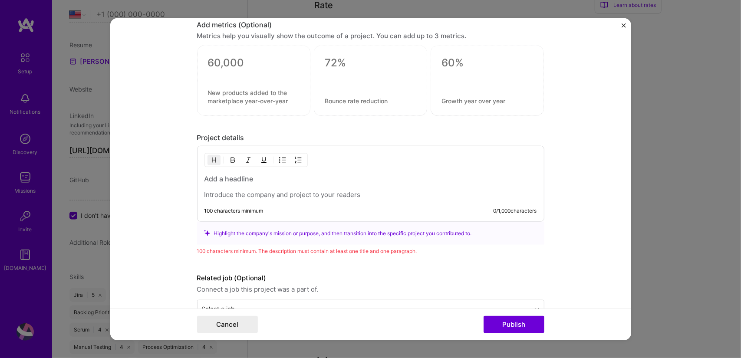
scroll to position [1124, 0]
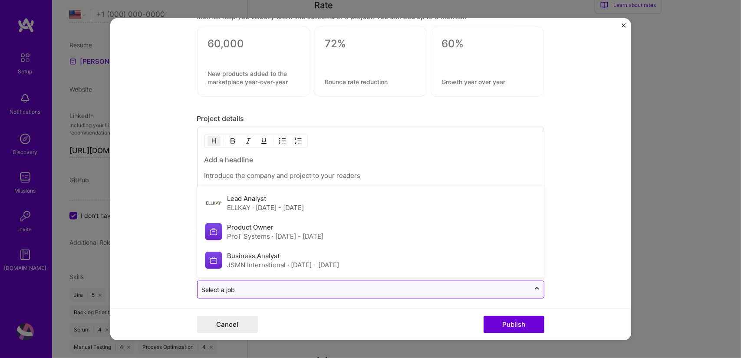
click at [281, 286] on input "text" at bounding box center [364, 289] width 324 height 9
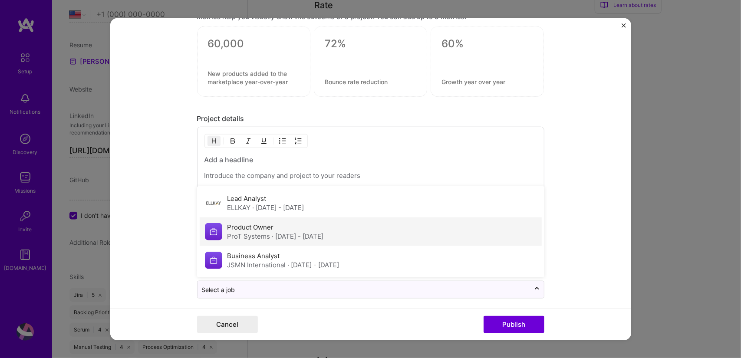
click at [273, 232] on span "· Jan 2013 - Sep 2020" at bounding box center [298, 236] width 52 height 8
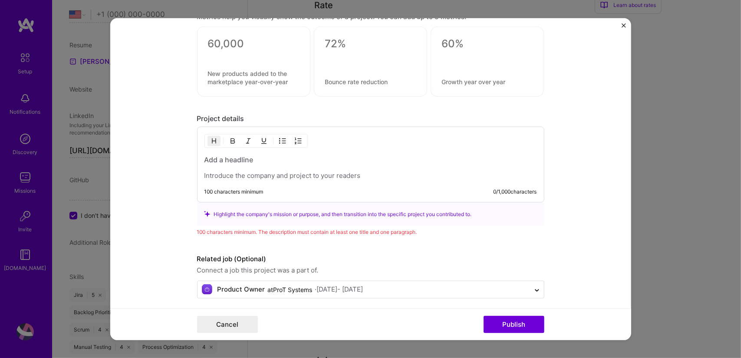
click at [360, 254] on label "Related job (Optional)" at bounding box center [370, 259] width 347 height 10
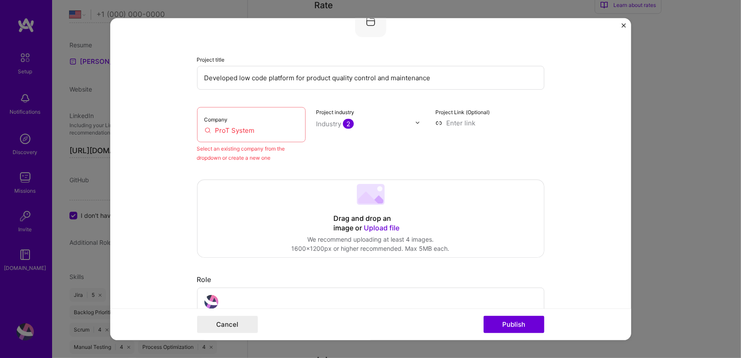
scroll to position [0, 0]
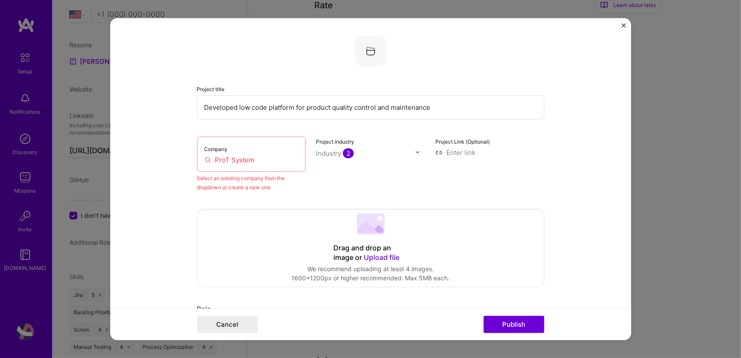
click at [271, 157] on input "ProT System" at bounding box center [251, 159] width 94 height 9
click at [249, 187] on div "Select an existing company from the dropdown or create a new one" at bounding box center [251, 182] width 109 height 18
click at [512, 324] on button "Publish" at bounding box center [513, 324] width 61 height 17
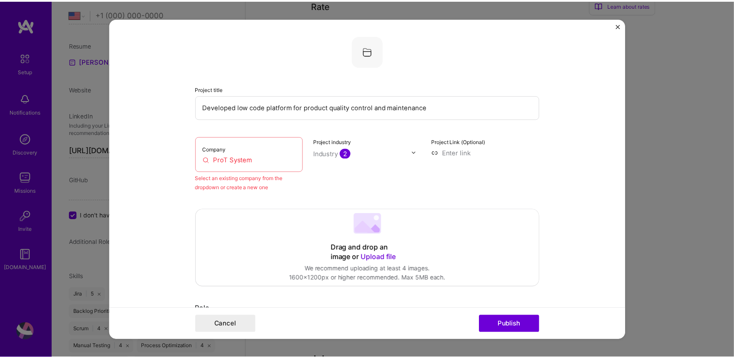
scroll to position [17, 0]
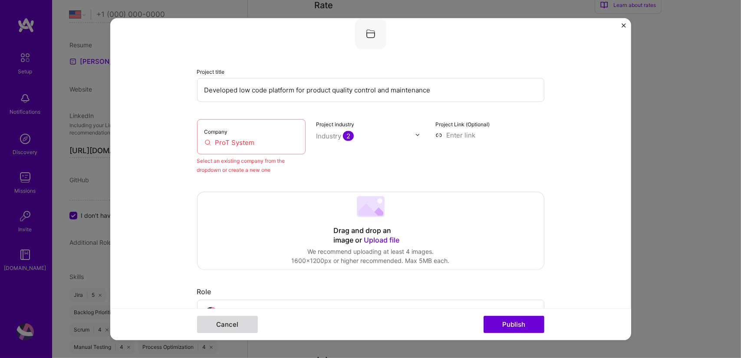
click at [229, 328] on button "Cancel" at bounding box center [227, 324] width 61 height 17
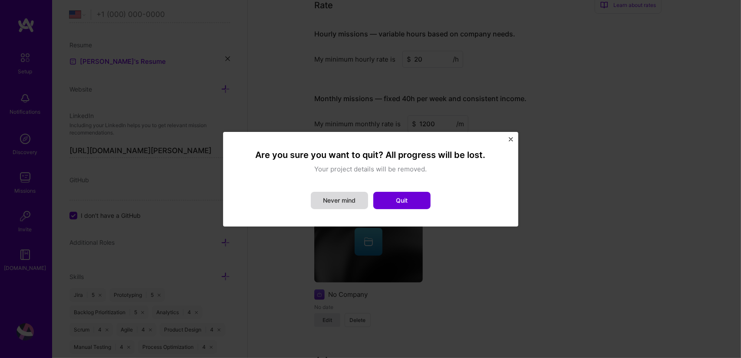
click at [345, 206] on button "Never mind" at bounding box center [339, 200] width 57 height 17
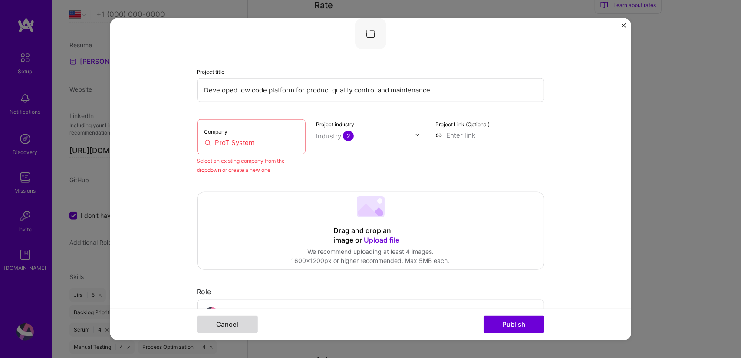
click at [242, 325] on button "Cancel" at bounding box center [227, 324] width 61 height 17
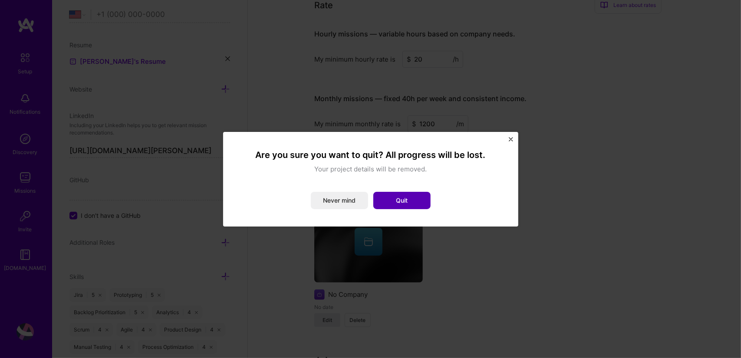
click at [404, 206] on button "Quit" at bounding box center [401, 200] width 57 height 17
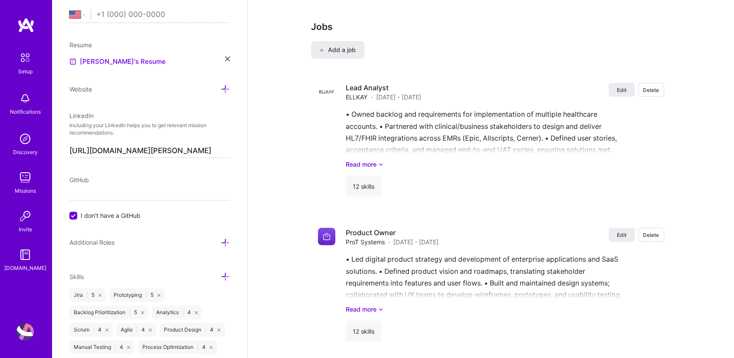
scroll to position [740, 0]
